Goal: Obtain resource: Download file/media

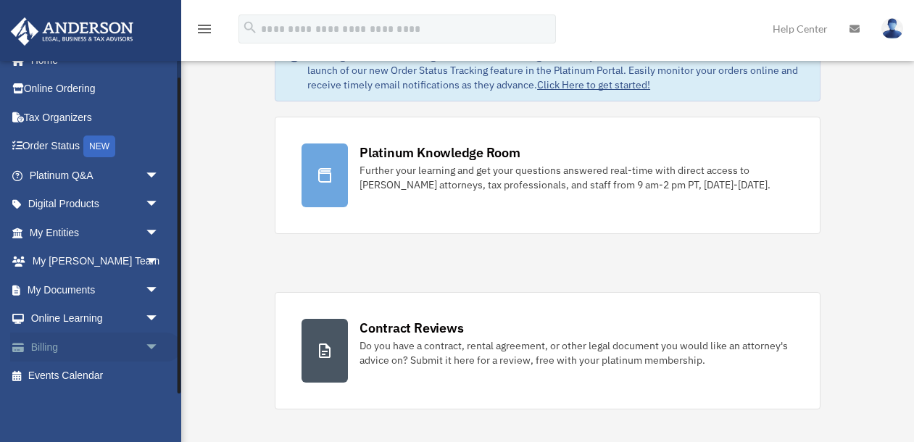
scroll to position [88, 0]
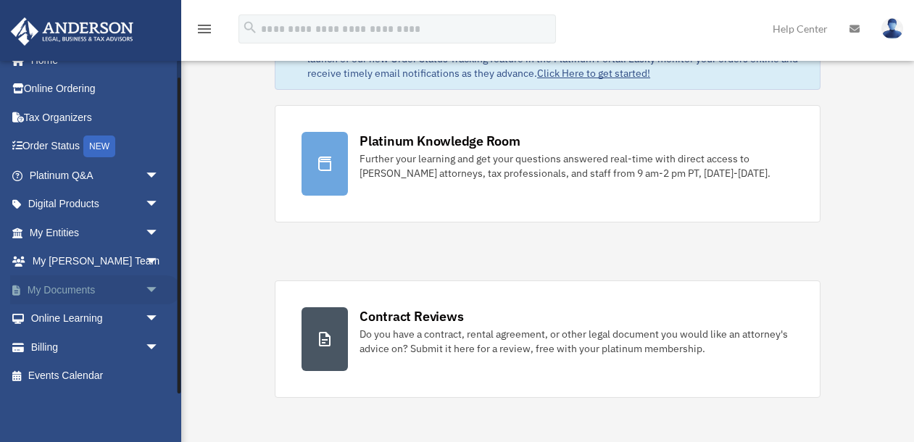
click at [157, 291] on span "arrow_drop_down" at bounding box center [159, 291] width 29 height 30
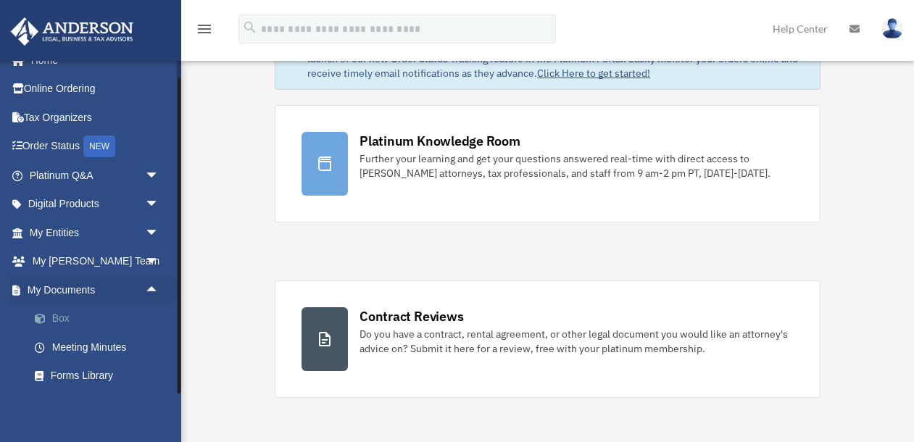
click at [84, 318] on link "Box" at bounding box center [100, 319] width 161 height 29
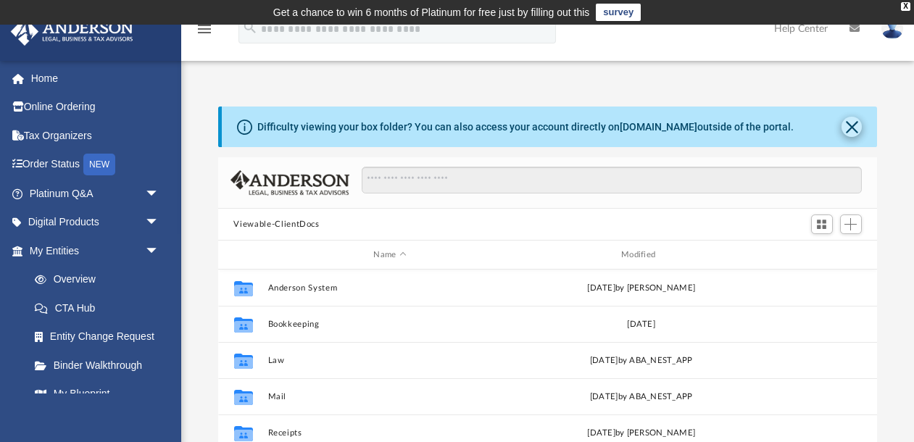
scroll to position [329, 660]
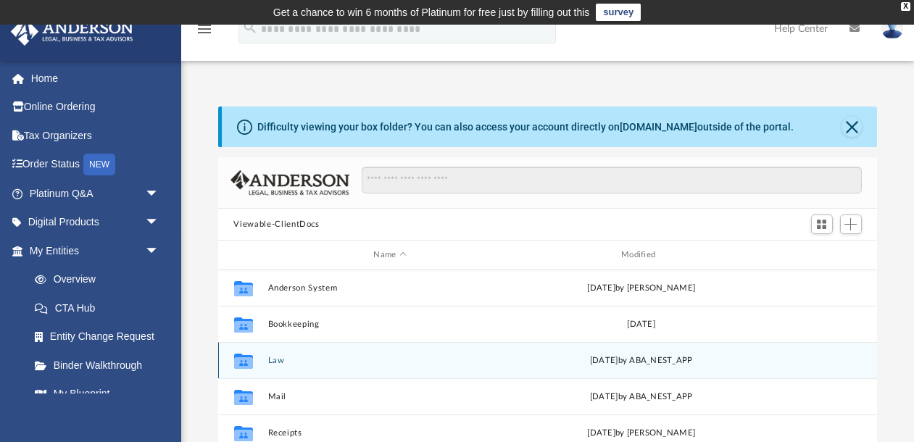
click at [303, 365] on div "Collaborated Folder Law [DATE] by ABA_NEST_APP" at bounding box center [548, 360] width 660 height 36
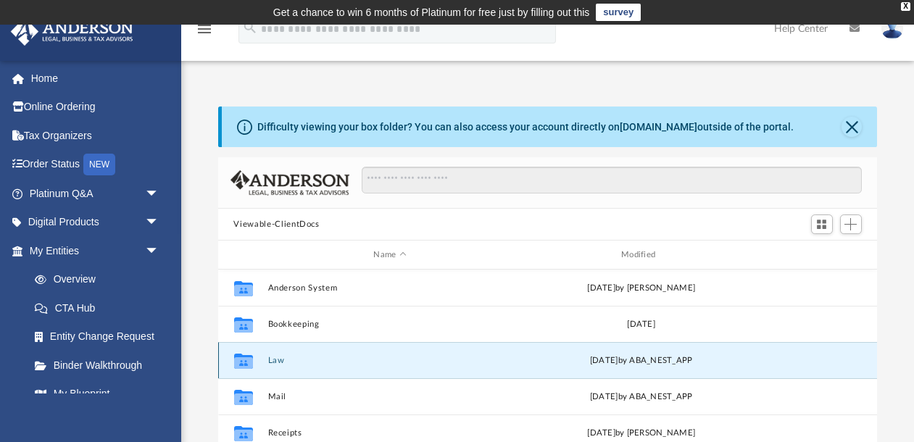
click at [270, 363] on button "Law" at bounding box center [390, 360] width 245 height 9
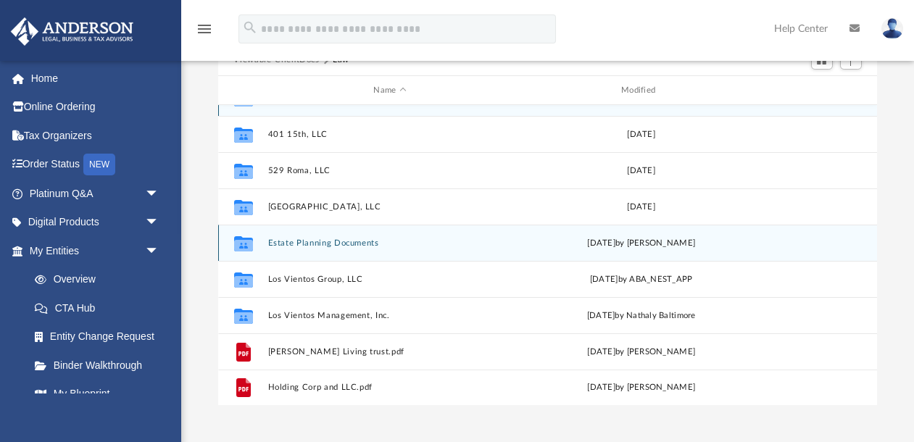
scroll to position [165, 0]
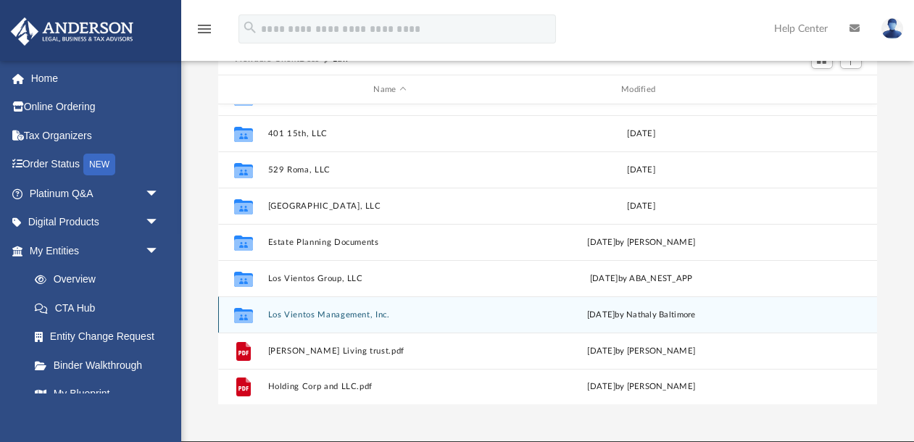
click at [339, 317] on button "Los Vientos Management, Inc." at bounding box center [390, 314] width 245 height 9
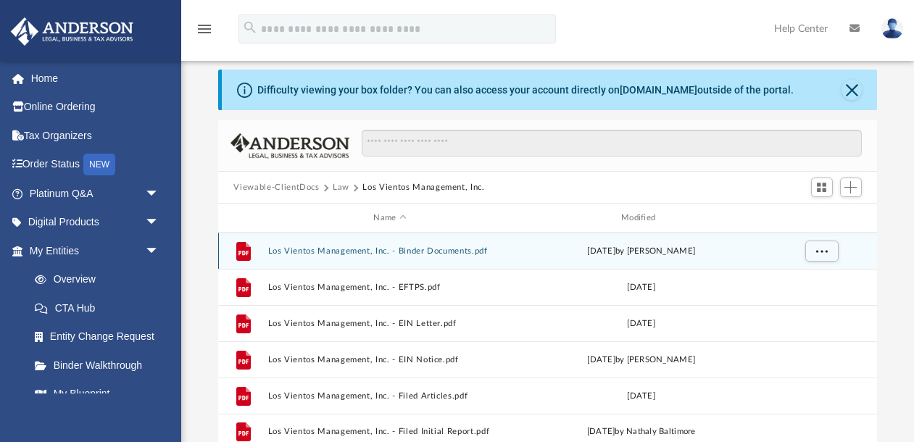
scroll to position [2, 0]
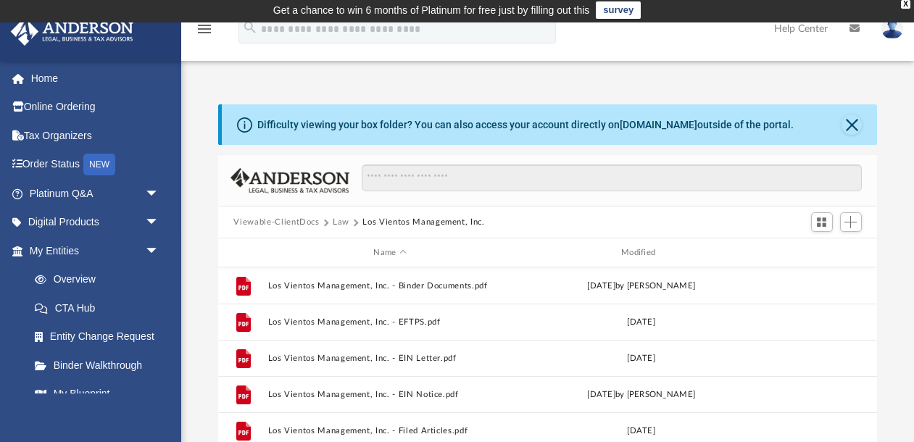
click at [840, 131] on div "Difficulty viewing your box folder? You can also access your account directly o…" at bounding box center [550, 124] width 656 height 41
click at [850, 126] on button "Close" at bounding box center [852, 125] width 20 height 20
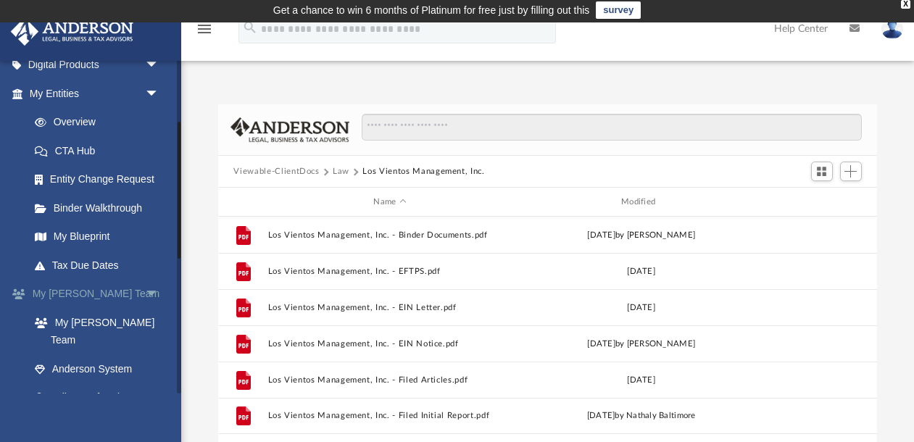
scroll to position [160, 0]
click at [149, 287] on span "arrow_drop_down" at bounding box center [159, 293] width 29 height 30
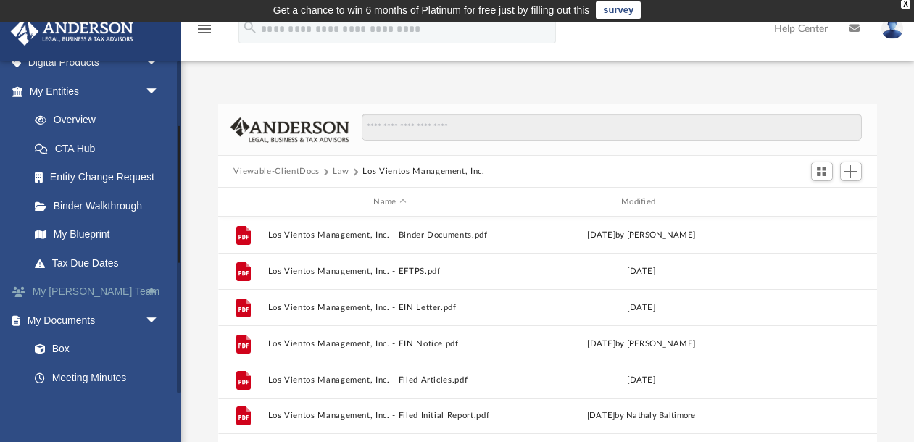
click at [148, 286] on span "arrow_drop_up" at bounding box center [159, 293] width 29 height 30
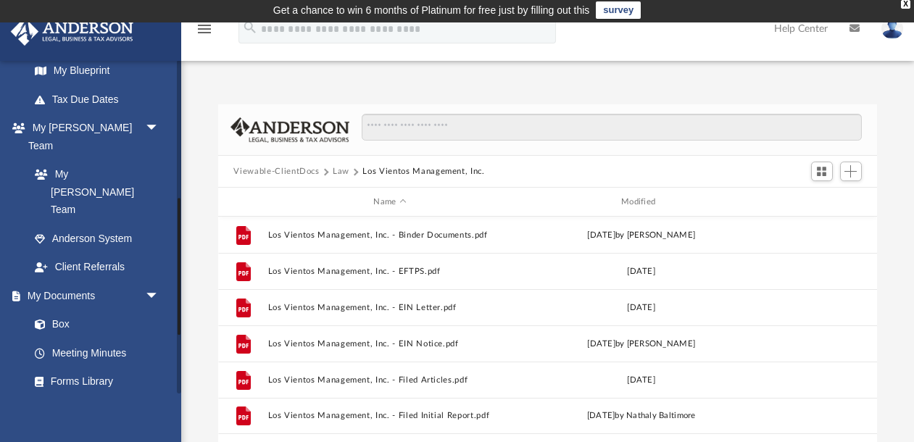
scroll to position [339, 0]
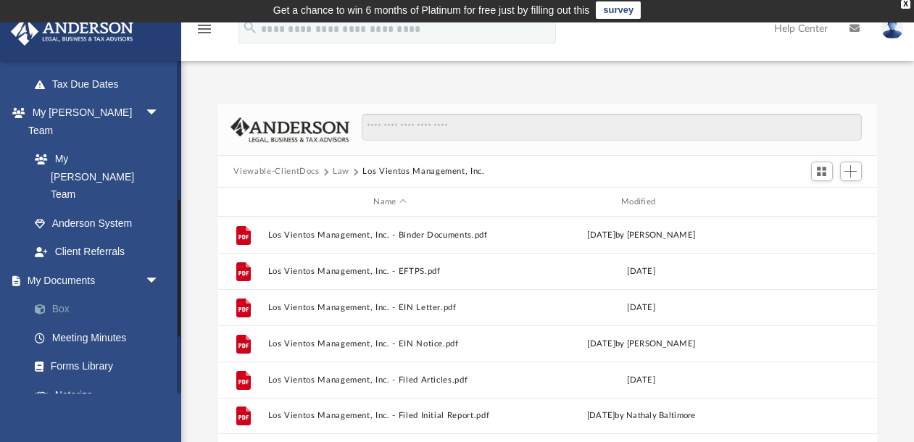
click at [65, 295] on link "Box" at bounding box center [100, 309] width 161 height 29
click at [339, 172] on button "Law" at bounding box center [341, 171] width 17 height 13
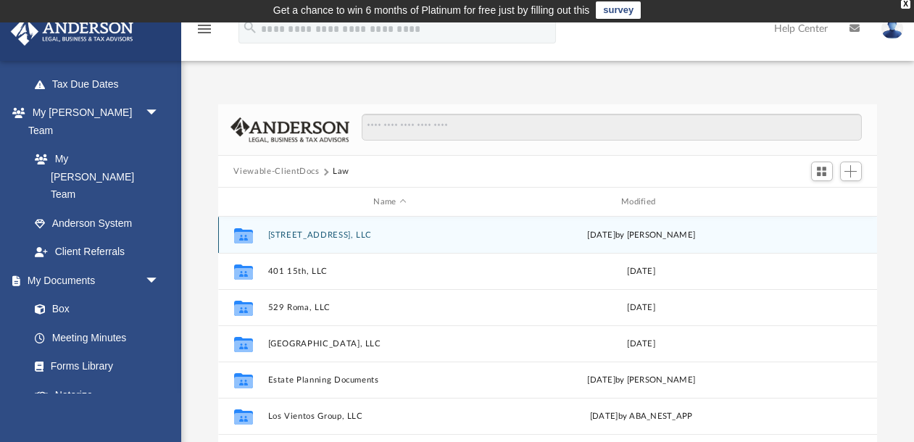
click at [310, 236] on button "[STREET_ADDRESS], LLC" at bounding box center [390, 235] width 245 height 9
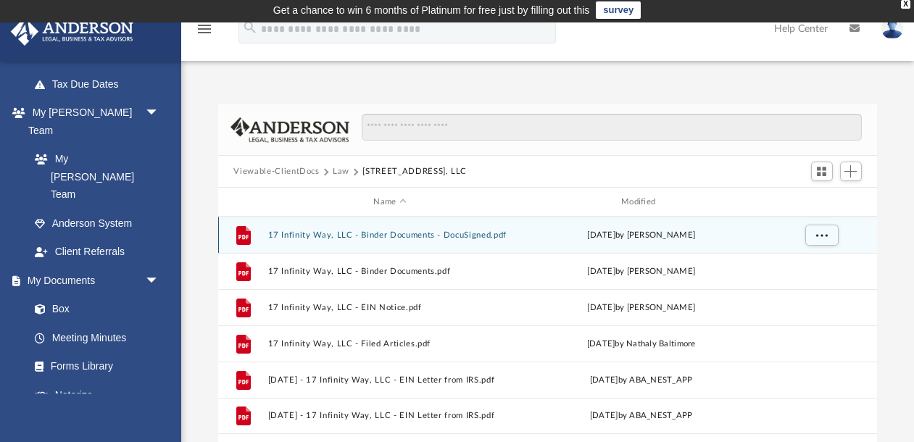
click at [413, 234] on button "17 Infinity Way, LLC - Binder Documents - DocuSigned.pdf" at bounding box center [390, 235] width 245 height 9
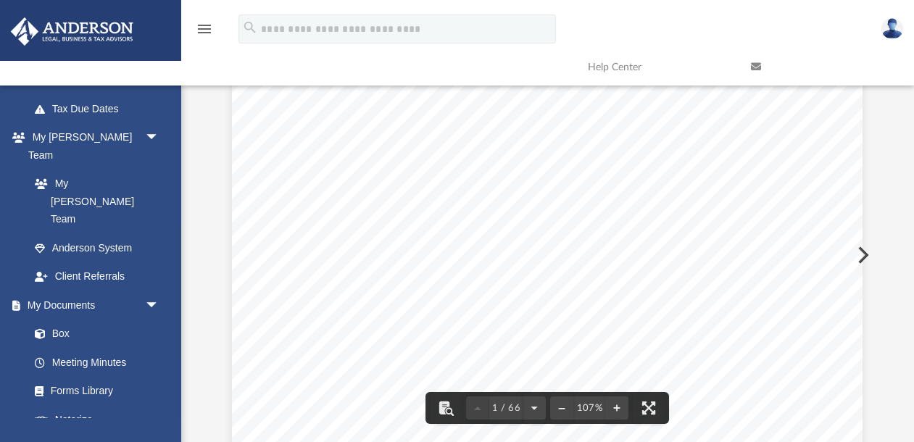
scroll to position [0, 0]
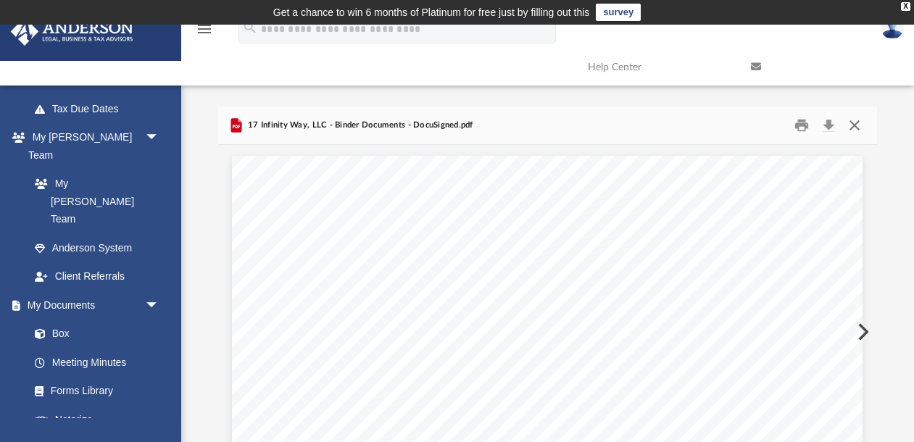
click at [859, 123] on button "Close" at bounding box center [855, 126] width 26 height 22
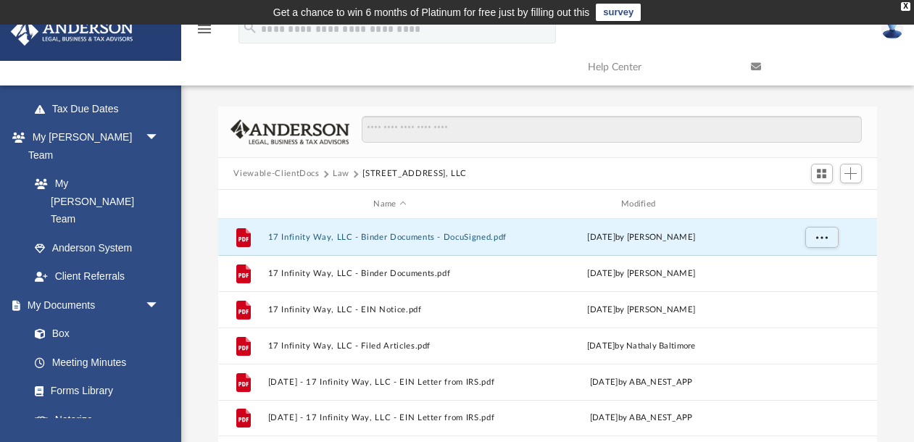
click at [342, 170] on button "Law" at bounding box center [341, 173] width 17 height 13
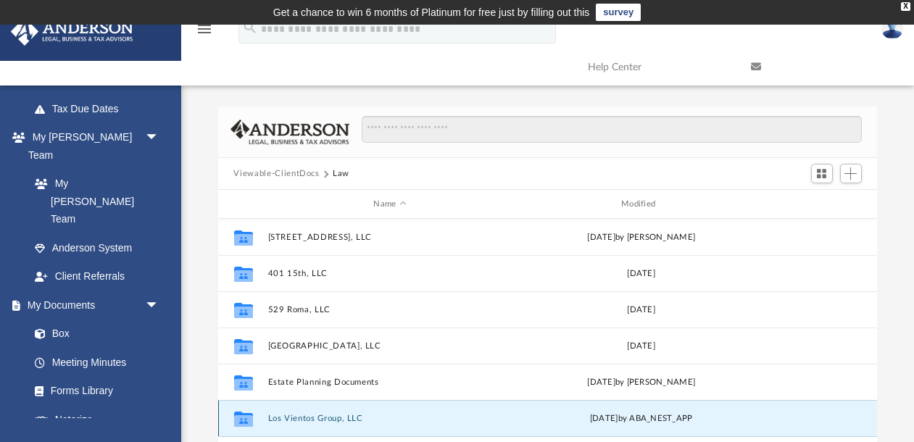
click at [357, 418] on button "Los Vientos Group, LLC" at bounding box center [390, 418] width 245 height 9
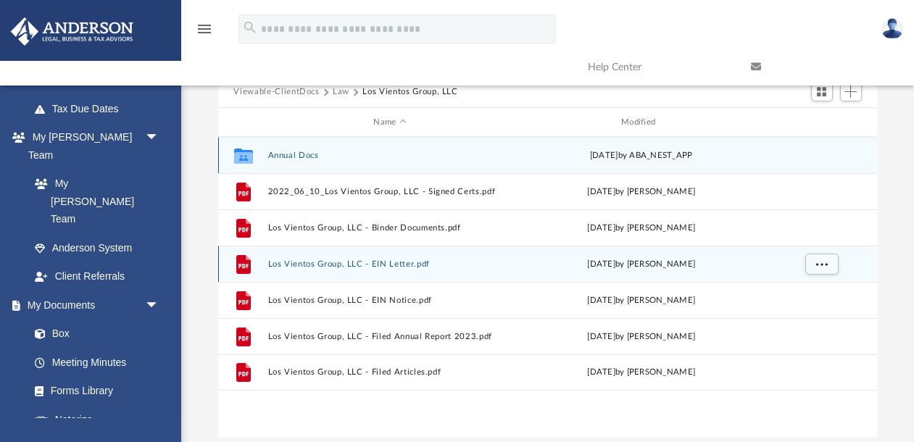
scroll to position [89, 0]
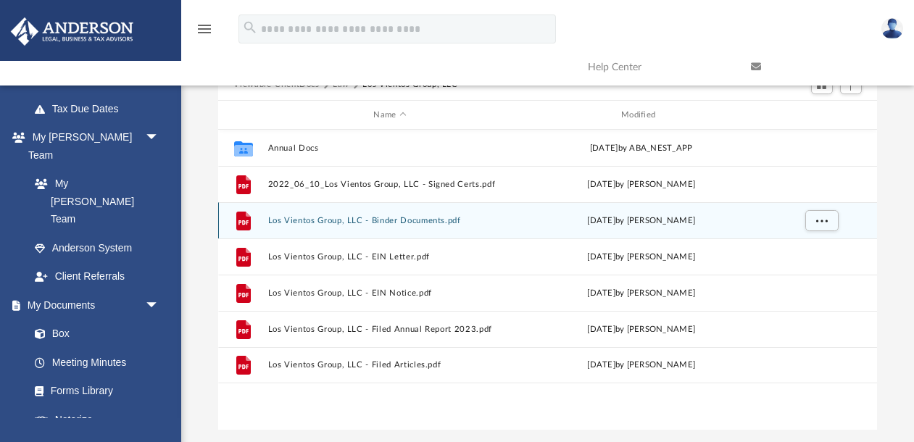
click at [326, 225] on div "File Los Vientos Group, LLC - Binder Documents.pdf [DATE] by [PERSON_NAME]" at bounding box center [548, 220] width 660 height 36
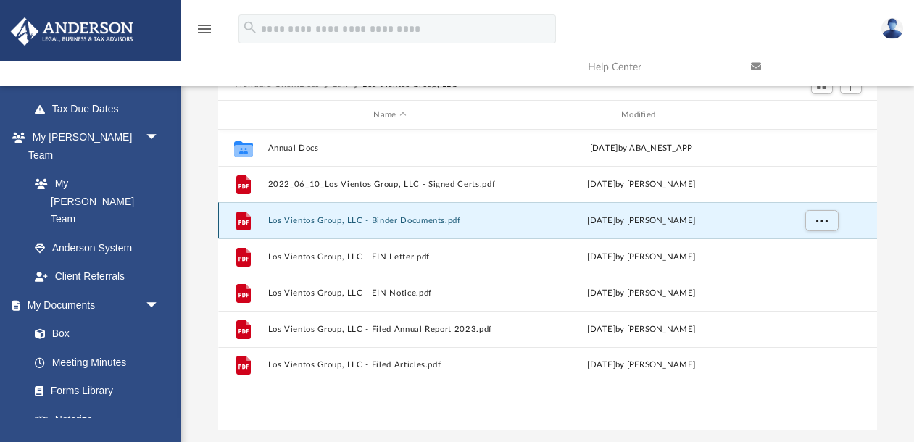
click at [324, 220] on button "Los Vientos Group, LLC - Binder Documents.pdf" at bounding box center [390, 220] width 245 height 9
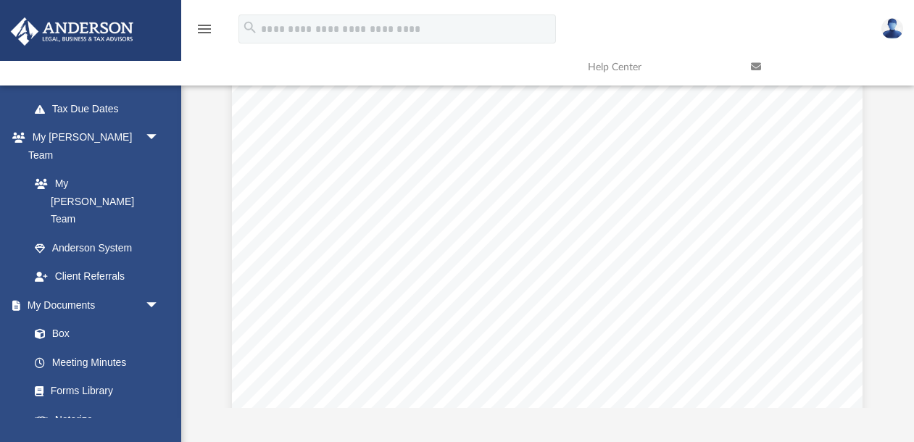
scroll to position [0, 0]
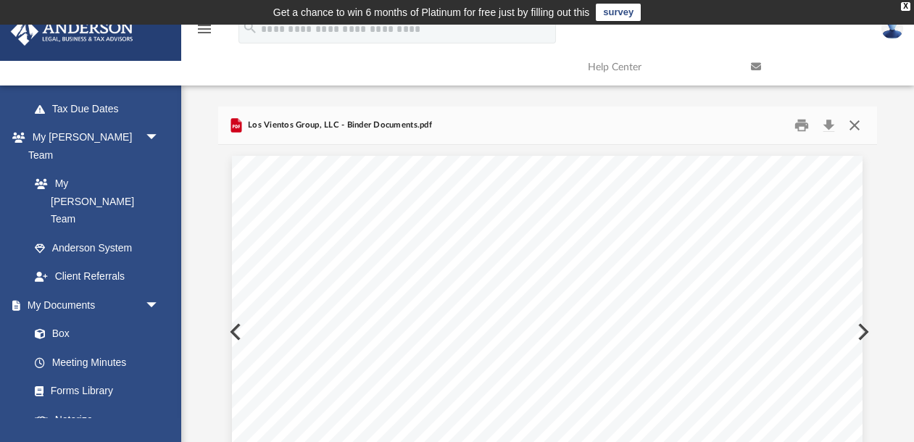
click at [859, 127] on button "Close" at bounding box center [855, 126] width 26 height 22
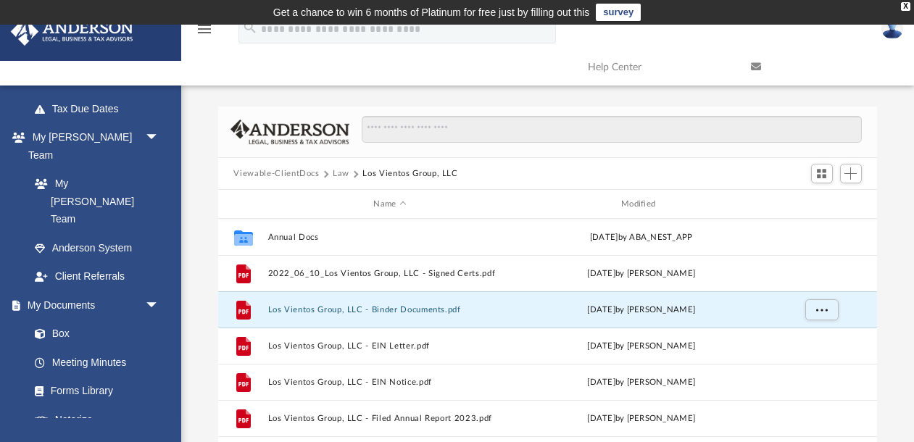
click at [350, 173] on span "Law" at bounding box center [348, 173] width 30 height 13
click at [343, 172] on button "Law" at bounding box center [341, 173] width 17 height 13
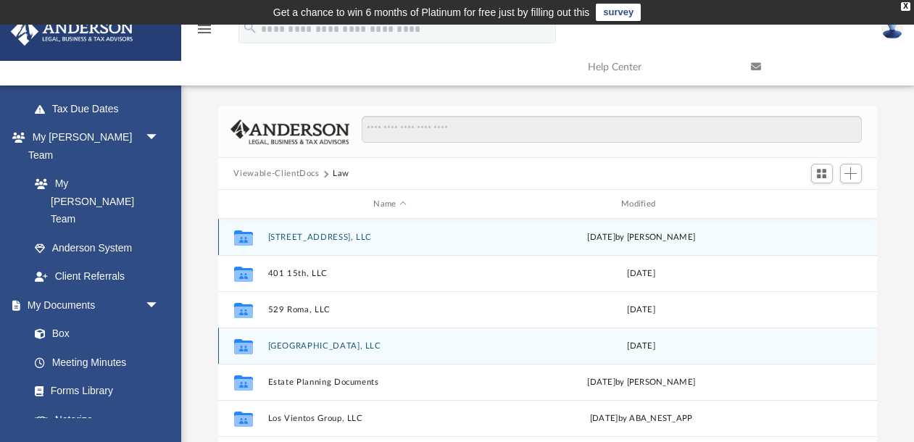
scroll to position [25, 0]
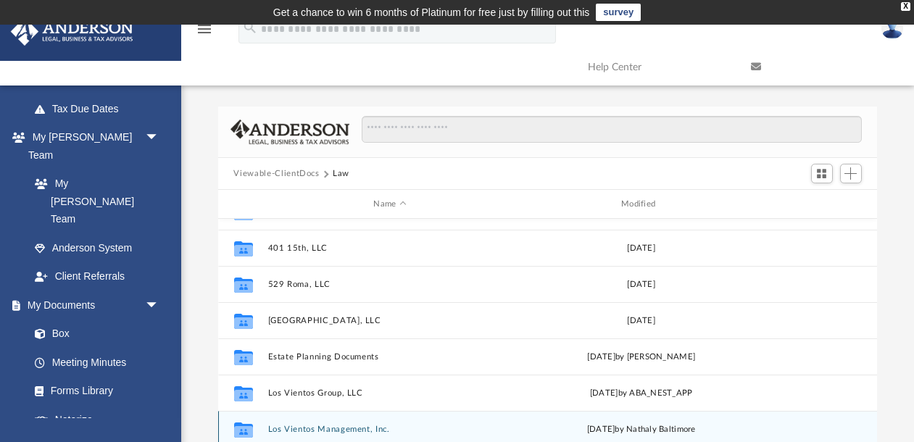
click at [368, 432] on button "Los Vientos Management, Inc." at bounding box center [390, 429] width 245 height 9
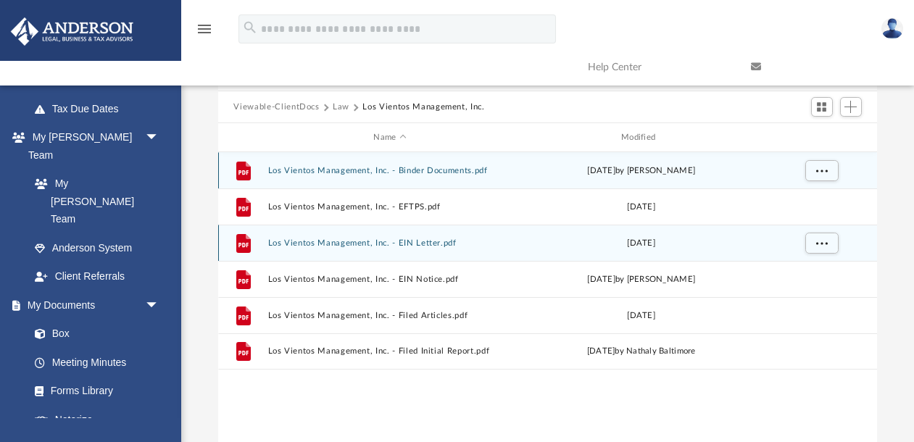
scroll to position [65, 0]
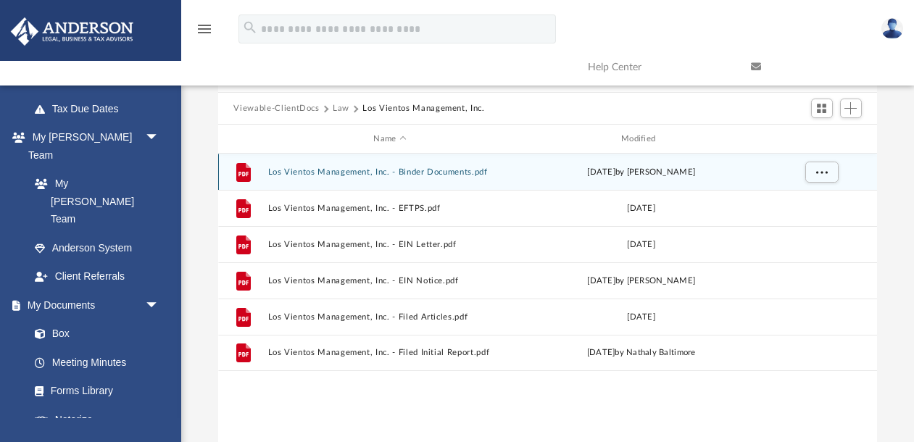
click at [351, 172] on button "Los Vientos Management, Inc. - Binder Documents.pdf" at bounding box center [390, 171] width 245 height 9
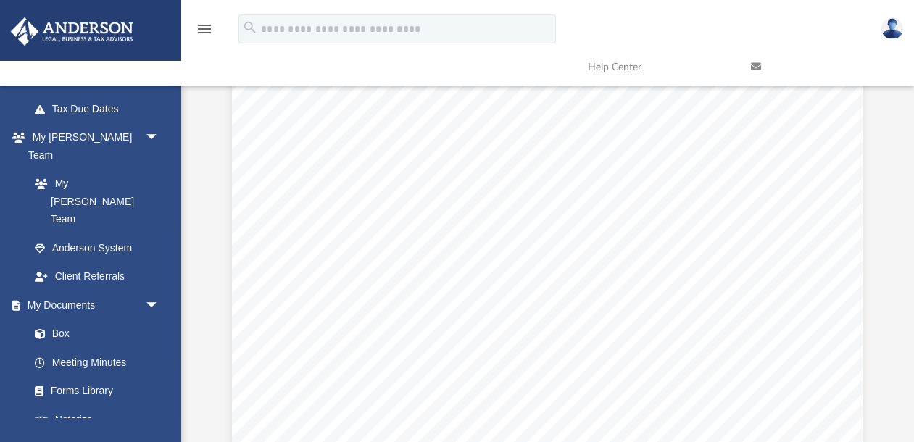
scroll to position [18724, 0]
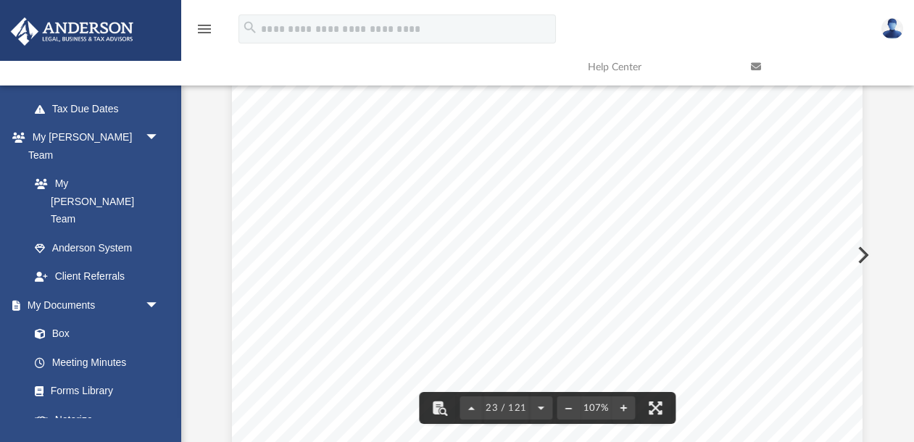
click at [786, 252] on div "Minutes of the Organization Meeting of Los Vientos Management, Inc. Page 2 of 8…" at bounding box center [547, 199] width 631 height 816
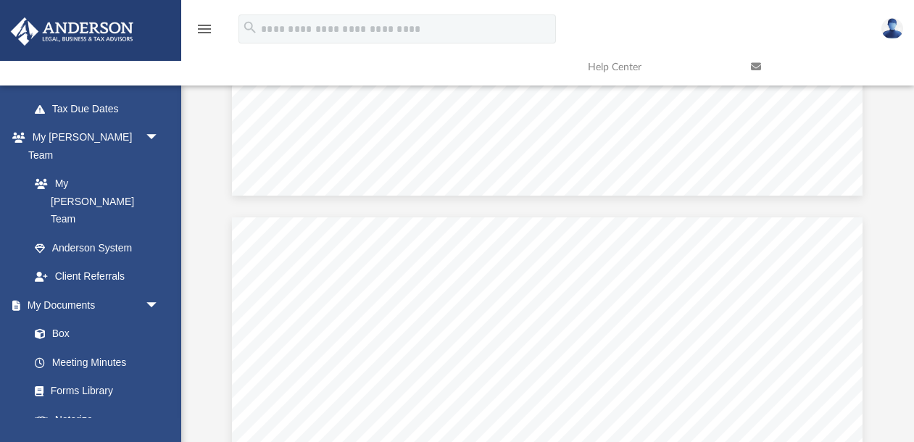
scroll to position [21698, 0]
